Goal: Task Accomplishment & Management: Complete application form

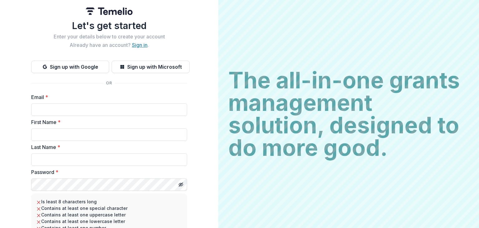
click at [136, 43] on link "Sign in" at bounding box center [140, 45] width 16 height 6
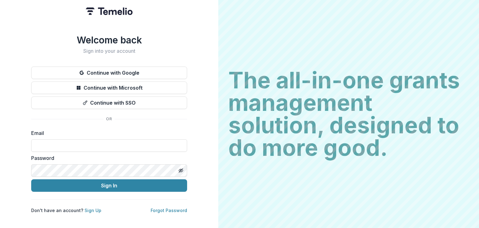
type input "**********"
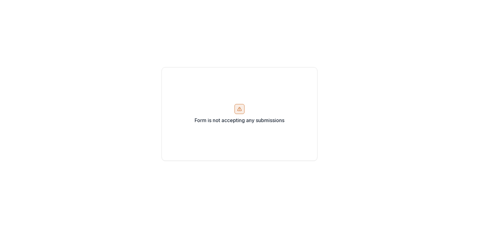
click at [240, 105] on div at bounding box center [240, 109] width 10 height 10
click at [235, 119] on p "Form is not accepting any submissions" at bounding box center [240, 119] width 90 height 7
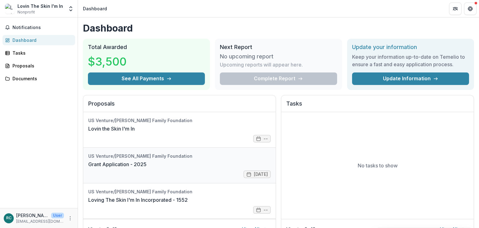
click at [124, 165] on link "Grant Application - 2025" at bounding box center [117, 163] width 58 height 7
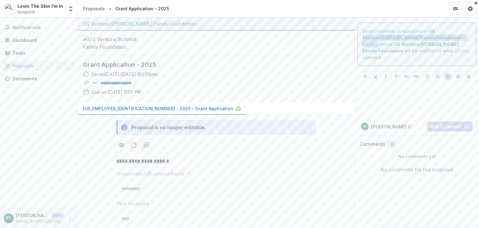
drag, startPoint x: 479, startPoint y: 29, endPoint x: 479, endPoint y: 38, distance: 9.0
click at [479, 38] on div "**********" at bounding box center [278, 122] width 401 height 210
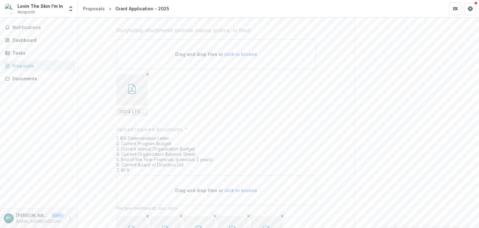
scroll to position [2492, 0]
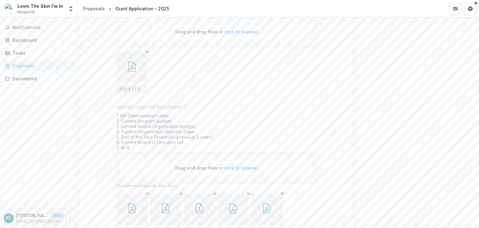
click at [200, 227] on span "2024 StatementofActivityYTDComparison.pdf" at bounding box center [200, 230] width 26 height 5
click at [196, 227] on span "2024 StatementofActivityYTDComparison.pdf" at bounding box center [200, 230] width 26 height 5
click at [195, 203] on icon "button" at bounding box center [199, 208] width 10 height 10
click at [195, 168] on div "Loading..." at bounding box center [239, 114] width 334 height 133
